Goal: Task Accomplishment & Management: Manage account settings

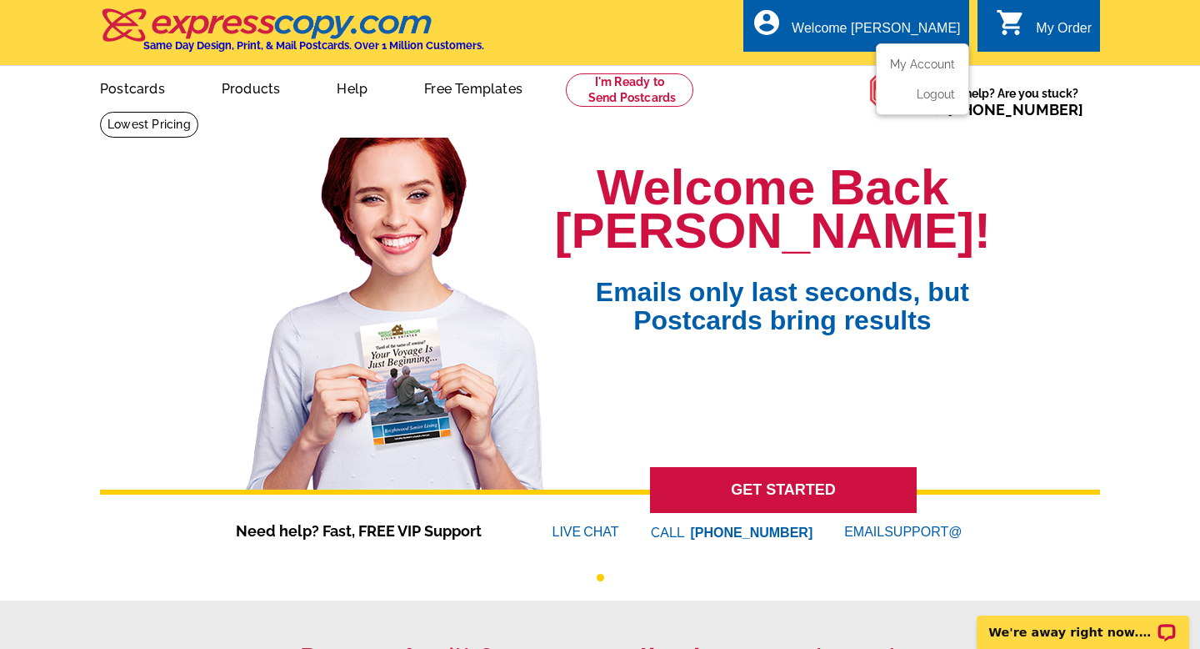
click at [915, 29] on div "Welcome [PERSON_NAME]" at bounding box center [876, 32] width 168 height 23
click at [903, 60] on link "My Account" at bounding box center [920, 64] width 72 height 15
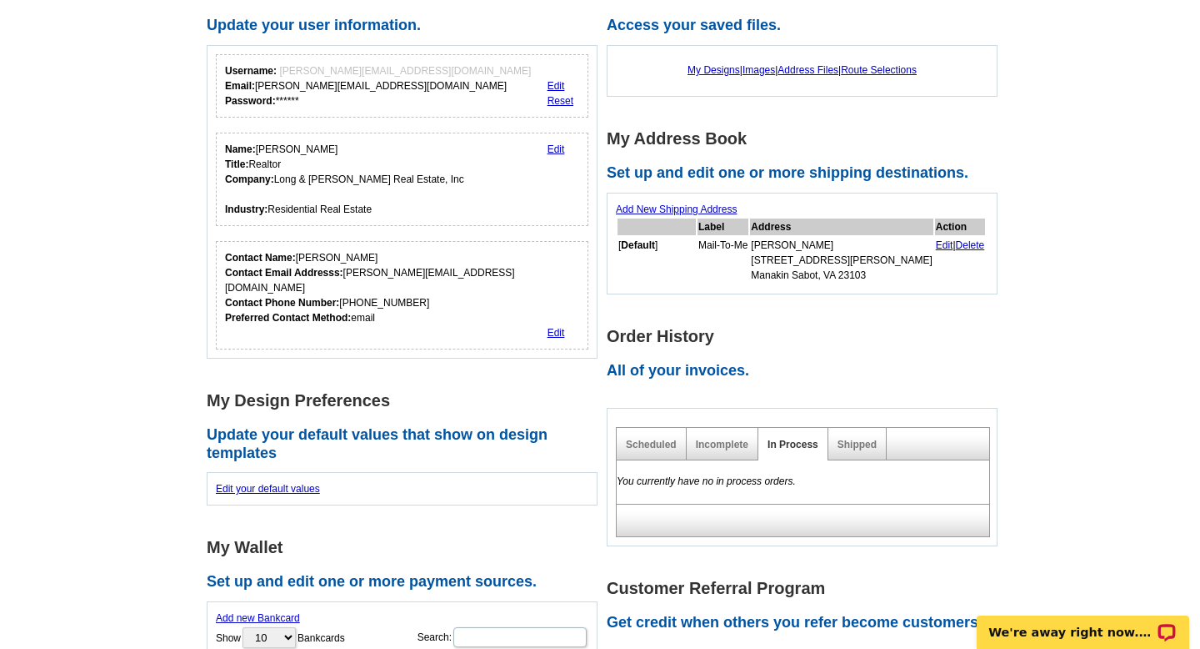
scroll to position [151, 0]
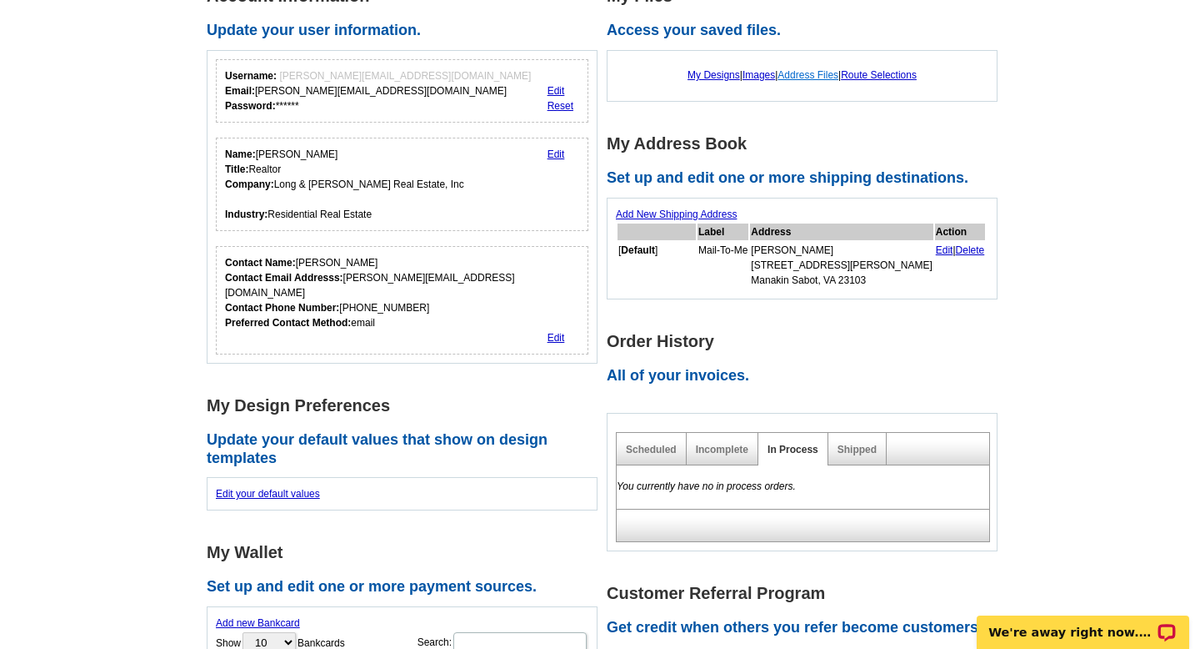
click at [827, 76] on link "Address Files" at bounding box center [808, 75] width 61 height 12
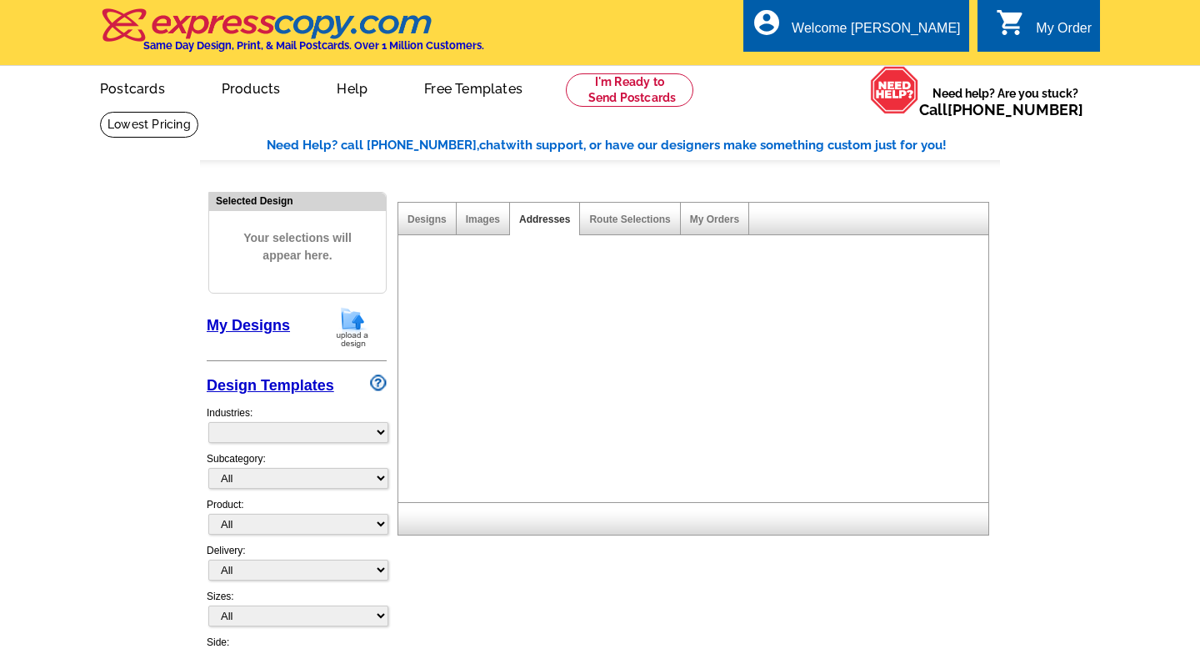
select select "785"
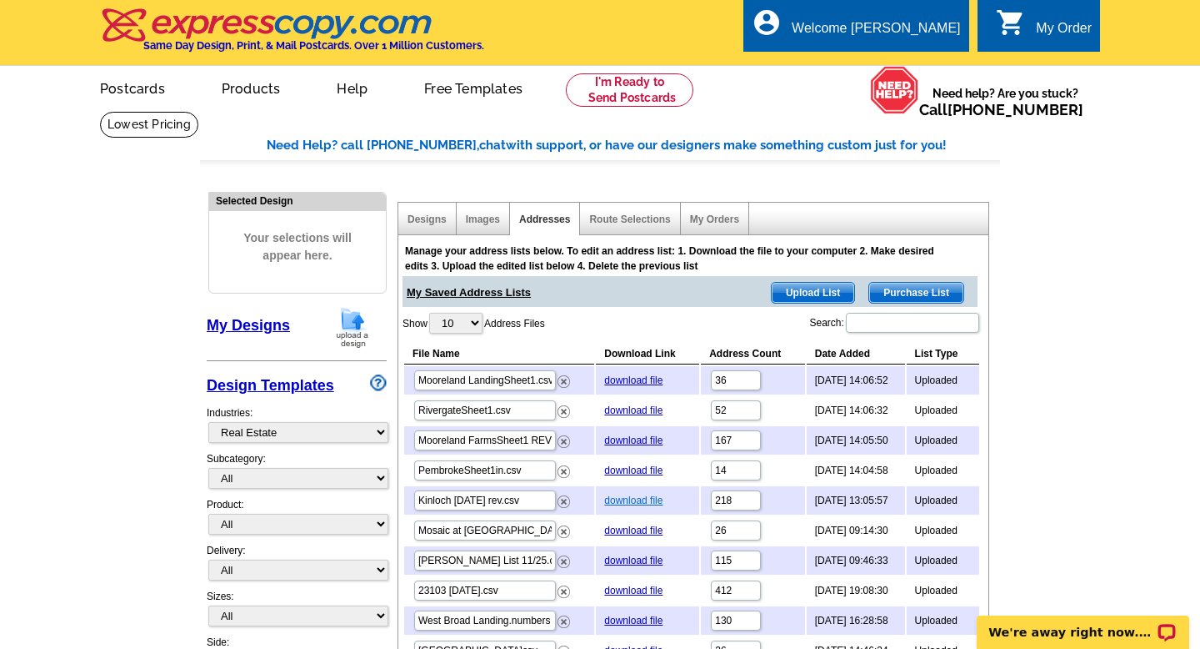
click at [627, 497] on link "download file" at bounding box center [633, 500] width 58 height 12
